Goal: Obtain resource: Obtain resource

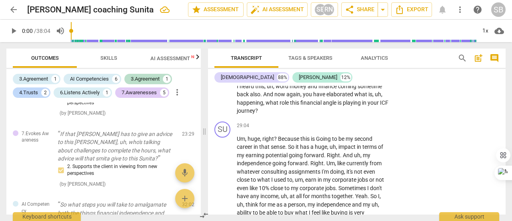
scroll to position [4102, 0]
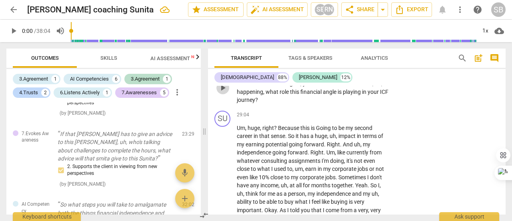
click at [224, 92] on span "play_arrow" at bounding box center [223, 88] width 10 height 10
click at [224, 92] on span "pause" at bounding box center [223, 88] width 10 height 10
type input "1715"
click at [368, 66] on p "Add competency" at bounding box center [364, 62] width 38 height 7
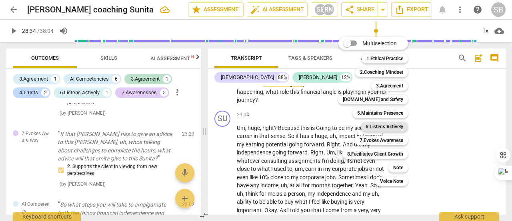
click at [382, 126] on b "6.Listens Actively" at bounding box center [385, 127] width 38 height 10
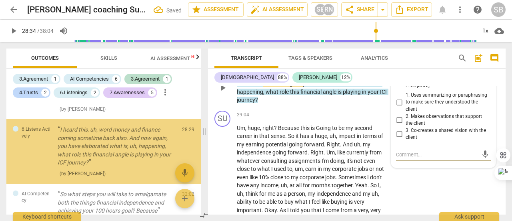
scroll to position [559, 0]
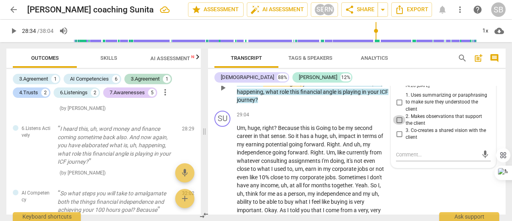
click at [399, 124] on input "2. Makes observations that support the client" at bounding box center [399, 120] width 13 height 10
checkbox input "true"
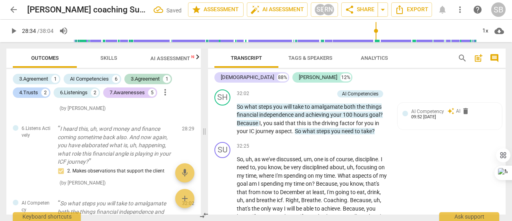
scroll to position [4422, 0]
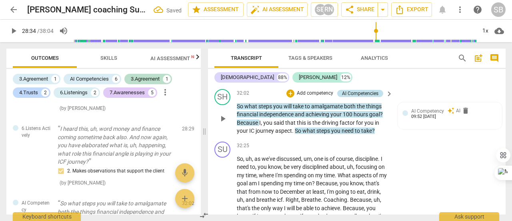
click at [358, 97] on div "AI Competencies" at bounding box center [360, 93] width 36 height 7
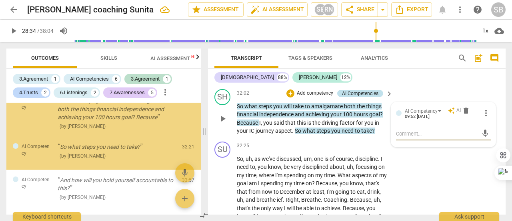
scroll to position [664, 0]
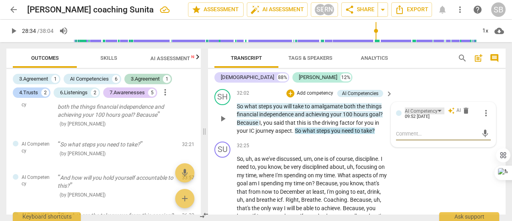
click at [437, 114] on div "AI Competency" at bounding box center [425, 110] width 40 height 7
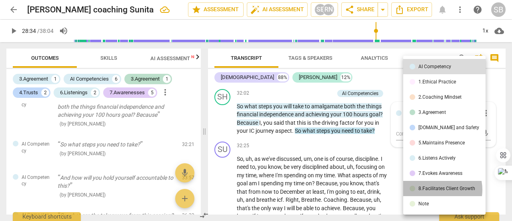
click at [437, 190] on div "8.Facilitates Client Growth" at bounding box center [447, 188] width 57 height 5
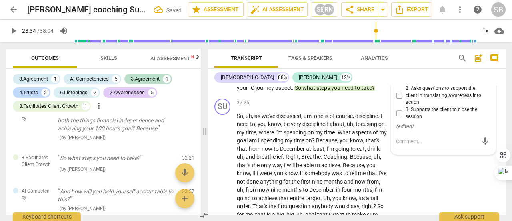
scroll to position [4462, 0]
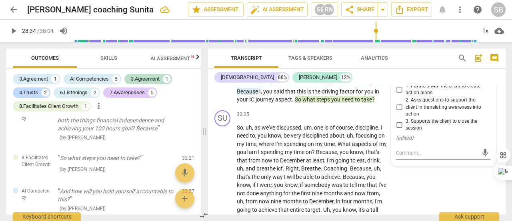
click at [397, 94] on input "1. Partners with the client to create action plans" at bounding box center [399, 89] width 13 height 10
checkbox input "true"
click at [397, 112] on input "2. Asks questions to support the client in translating awareness into action" at bounding box center [399, 107] width 13 height 10
checkbox input "true"
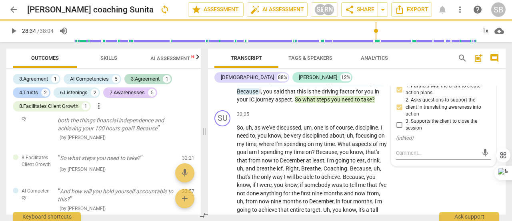
click at [346, 102] on span "need" at bounding box center [348, 99] width 13 height 6
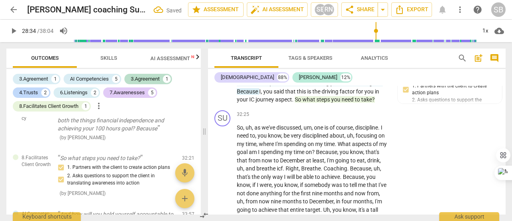
click at [369, 102] on span "take" at bounding box center [366, 99] width 11 height 6
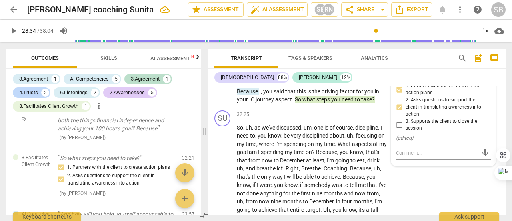
click at [325, 78] on span "amalgamate" at bounding box center [327, 75] width 33 height 6
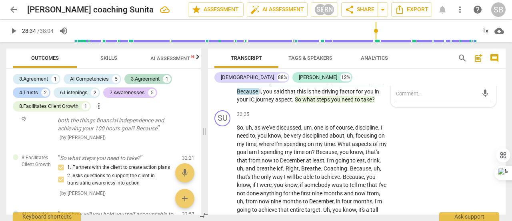
click at [434, 75] on div "AI Competency" at bounding box center [421, 71] width 33 height 8
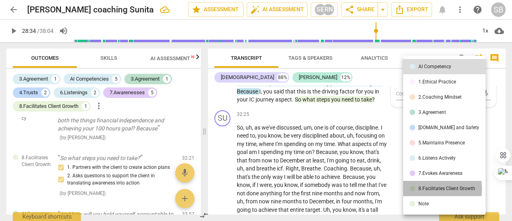
click at [431, 189] on div "8.Facilitates Client Growth" at bounding box center [447, 188] width 57 height 5
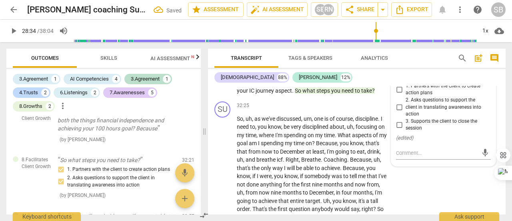
click at [398, 112] on input "2. Asks questions to support the client in translating awareness into action" at bounding box center [399, 107] width 13 height 10
checkbox input "true"
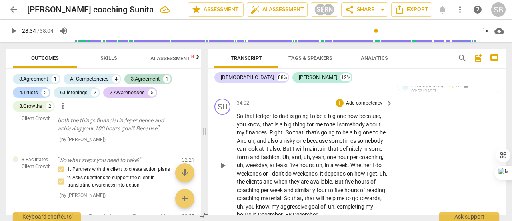
scroll to position [4702, 0]
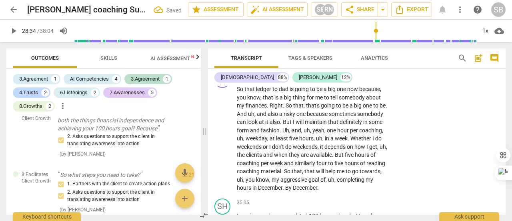
click at [343, 57] on span "accountable" at bounding box center [329, 53] width 32 height 6
click at [438, 62] on div "AI Competency" at bounding box center [425, 58] width 40 height 7
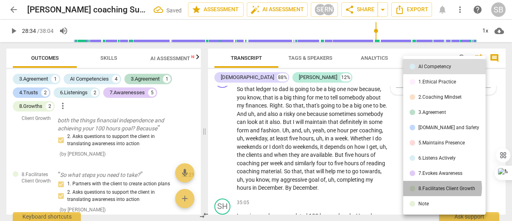
click at [442, 188] on div "8.Facilitates Client Growth" at bounding box center [447, 188] width 57 height 5
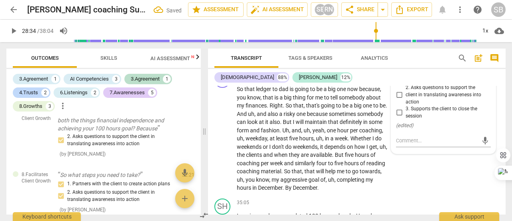
click at [398, 117] on input "3. Supports the client to close the session" at bounding box center [399, 113] width 13 height 10
checkbox input "true"
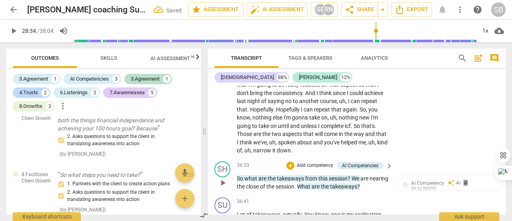
scroll to position [5062, 0]
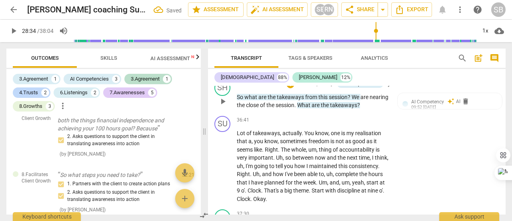
click at [357, 108] on span "takeaways" at bounding box center [343, 105] width 27 height 6
click at [438, 105] on div "AI Competency" at bounding box center [425, 101] width 40 height 7
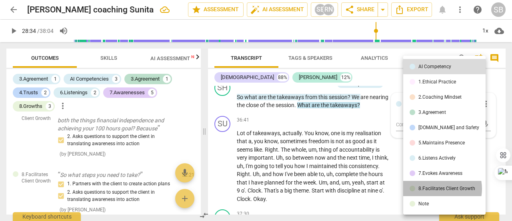
click at [437, 189] on div "8.Facilitates Client Growth" at bounding box center [447, 188] width 57 height 5
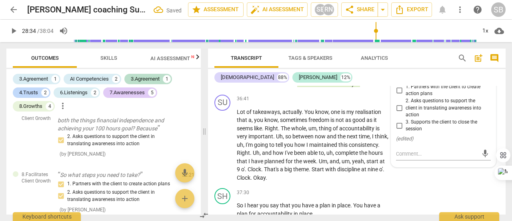
scroll to position [5102, 0]
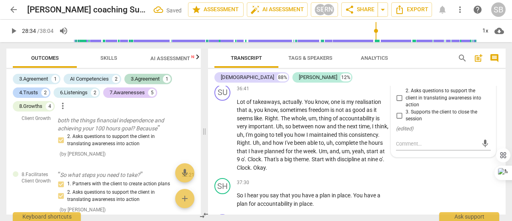
click at [399, 120] on input "3. Supports the client to close the session" at bounding box center [399, 115] width 13 height 10
checkbox input "true"
click at [333, 69] on span "session" at bounding box center [338, 65] width 19 height 6
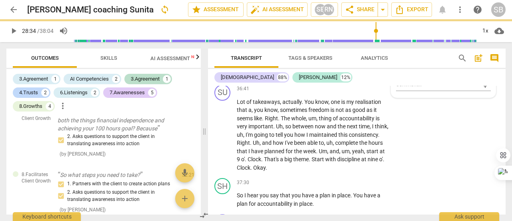
click at [438, 65] on div "AI Competency" at bounding box center [425, 61] width 40 height 7
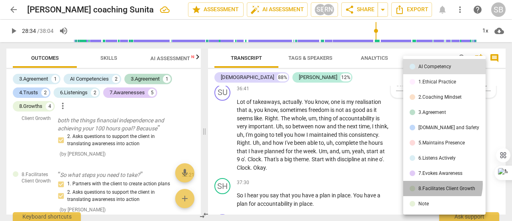
click at [437, 184] on li "8.Facilitates Client Growth" at bounding box center [444, 188] width 82 height 15
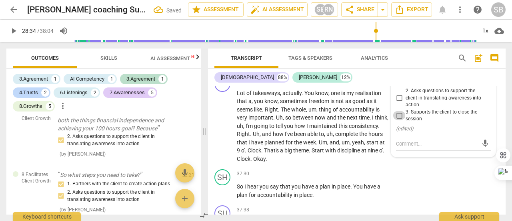
click at [399, 120] on input "3. Supports the client to close the session" at bounding box center [399, 115] width 13 height 10
checkbox input "true"
click at [400, 102] on input "2. Asks questions to support the client in translating awareness into action" at bounding box center [399, 98] width 13 height 10
checkbox input "true"
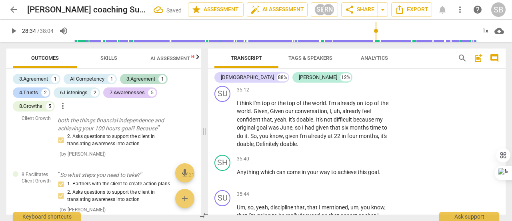
scroll to position [4610, 0]
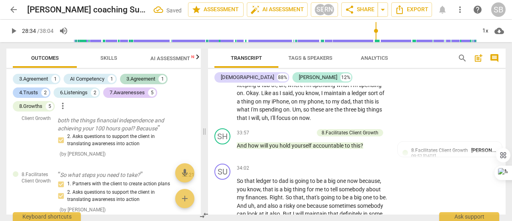
click at [179, 59] on span "AI Assessment New" at bounding box center [176, 58] width 50 height 6
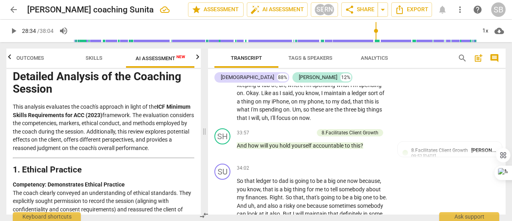
scroll to position [0, 0]
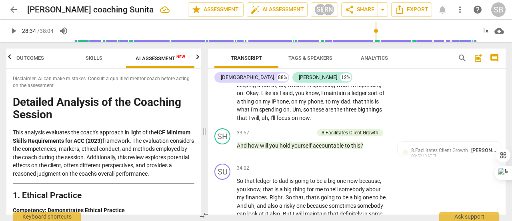
click at [379, 58] on span "Analytics" at bounding box center [374, 58] width 27 height 6
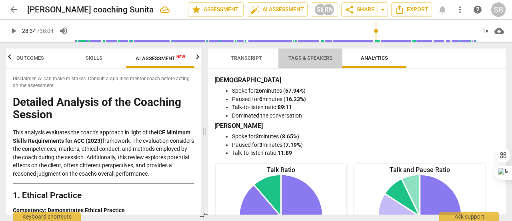
click at [322, 60] on span "Tags & Speakers" at bounding box center [311, 58] width 44 height 6
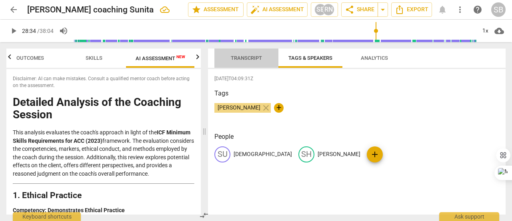
click at [253, 62] on span "Transcript" at bounding box center [246, 58] width 50 height 11
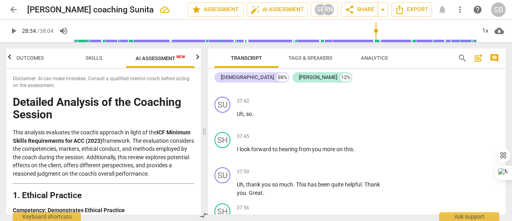
scroll to position [5451, 0]
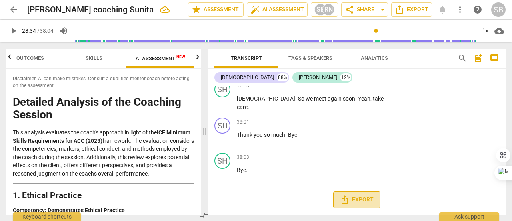
click at [355, 202] on span "Export" at bounding box center [357, 200] width 34 height 10
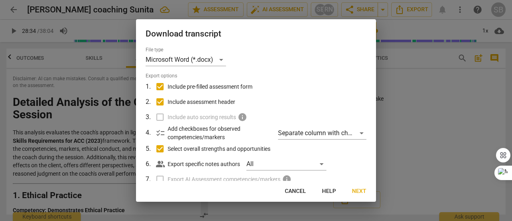
click at [360, 191] on span "Next" at bounding box center [359, 191] width 14 height 8
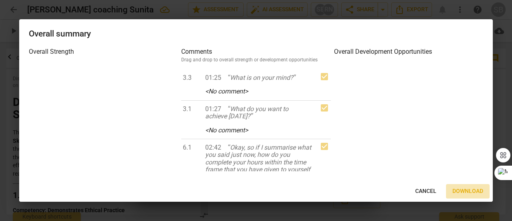
click at [465, 187] on span "Download" at bounding box center [468, 191] width 31 height 8
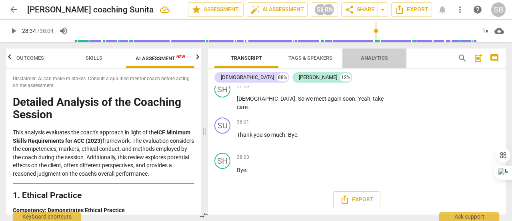
click at [371, 59] on span "Analytics" at bounding box center [374, 58] width 27 height 6
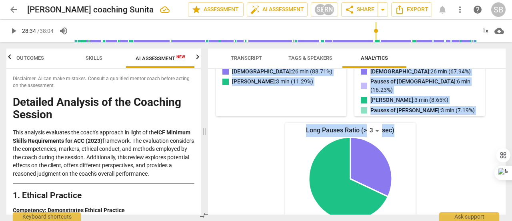
scroll to position [227, 0]
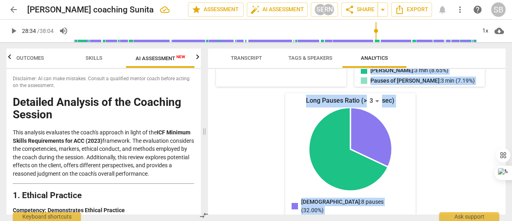
drag, startPoint x: 215, startPoint y: 78, endPoint x: 434, endPoint y: 191, distance: 246.5
click at [434, 191] on div "Sunita Spoke for 26 minutes ( 67.94% ) Paused for 6 minutes ( 16.23% ) Talk-to-…" at bounding box center [357, 141] width 298 height 145
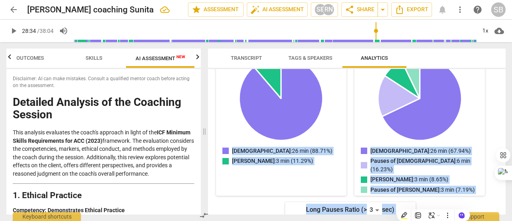
scroll to position [0, 0]
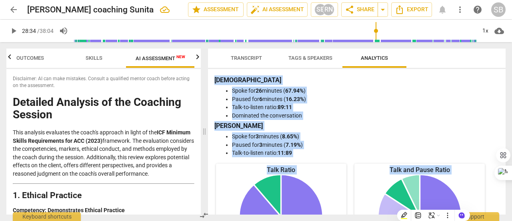
click at [262, 92] on b "26" at bounding box center [259, 90] width 6 height 6
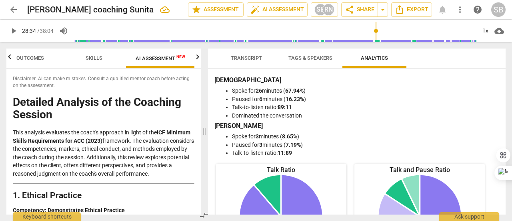
click at [213, 80] on div "Sunita Spoke for 26 minutes ( 67.94% ) Paused for 6 minutes ( 16.23% ) Talk-to-…" at bounding box center [357, 141] width 298 height 145
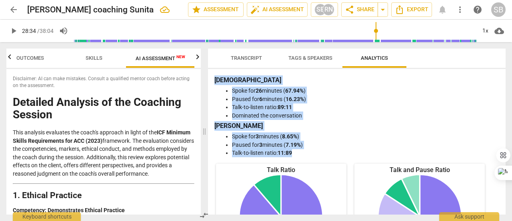
drag, startPoint x: 215, startPoint y: 79, endPoint x: 300, endPoint y: 153, distance: 112.4
click at [300, 153] on div "Sunita Spoke for 26 minutes ( 67.94% ) Paused for 6 minutes ( 16.23% ) Talk-to-…" at bounding box center [357, 116] width 285 height 82
copy div "Sunita Spoke for 26 minutes ( 67.94% ) Paused for 6 minutes ( 16.23% ) Talk-to-…"
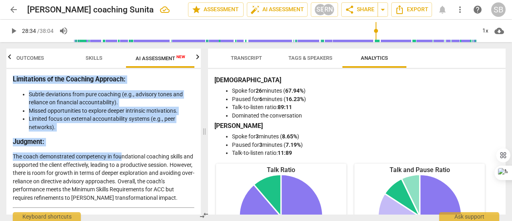
scroll to position [2002, 0]
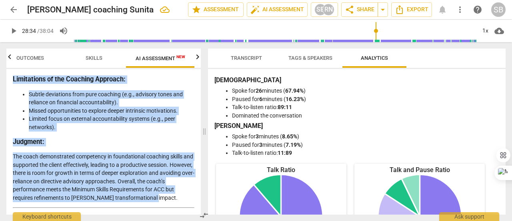
drag, startPoint x: 15, startPoint y: 101, endPoint x: 177, endPoint y: 199, distance: 189.3
copy div "Detailed Analysis of the Coaching Session This analysis evaluates the coach's a…"
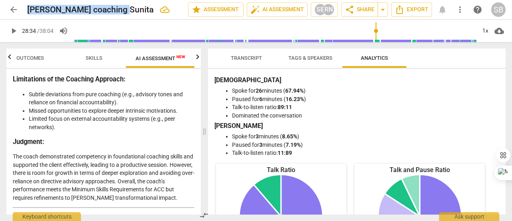
drag, startPoint x: 114, startPoint y: 9, endPoint x: 13, endPoint y: 8, distance: 101.3
click at [13, 8] on div "arrow_back [PERSON_NAME] coaching Sunita edit star Assessment auto_fix_high AI …" at bounding box center [256, 9] width 500 height 14
copy h2 "[PERSON_NAME] coaching Sunita"
